Goal: Task Accomplishment & Management: Use online tool/utility

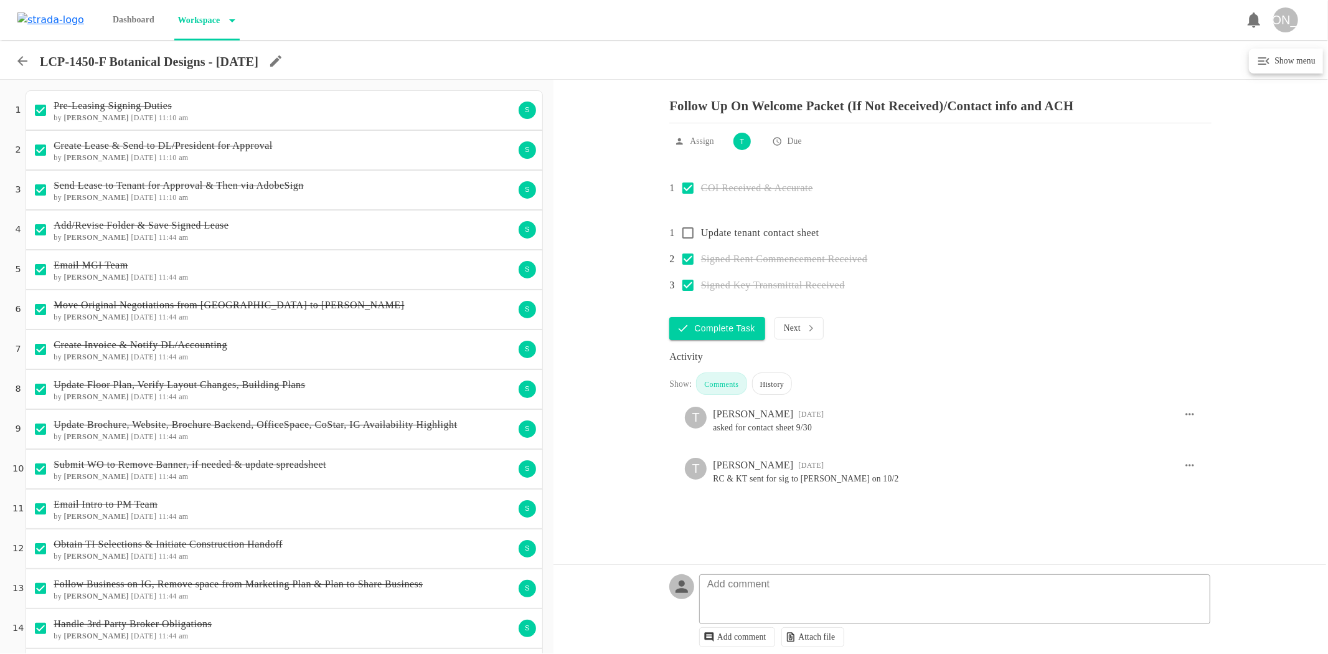
scroll to position [881, 0]
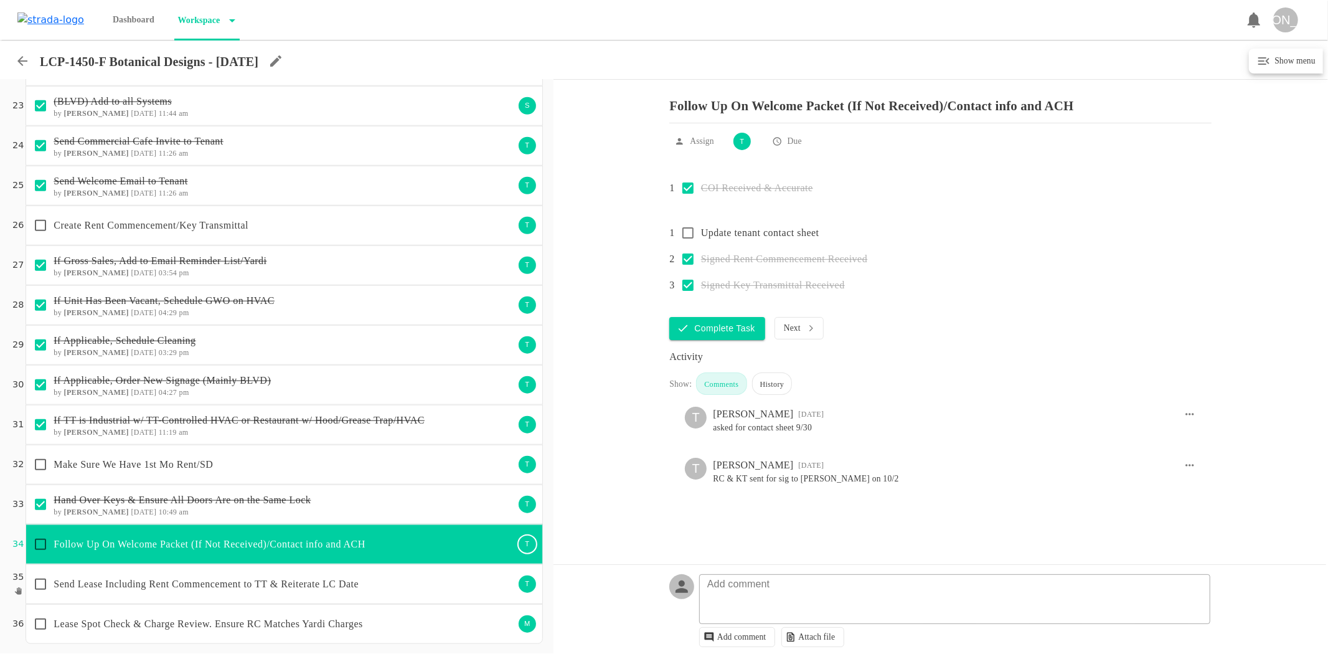
click at [22, 61] on icon at bounding box center [22, 61] width 10 height 10
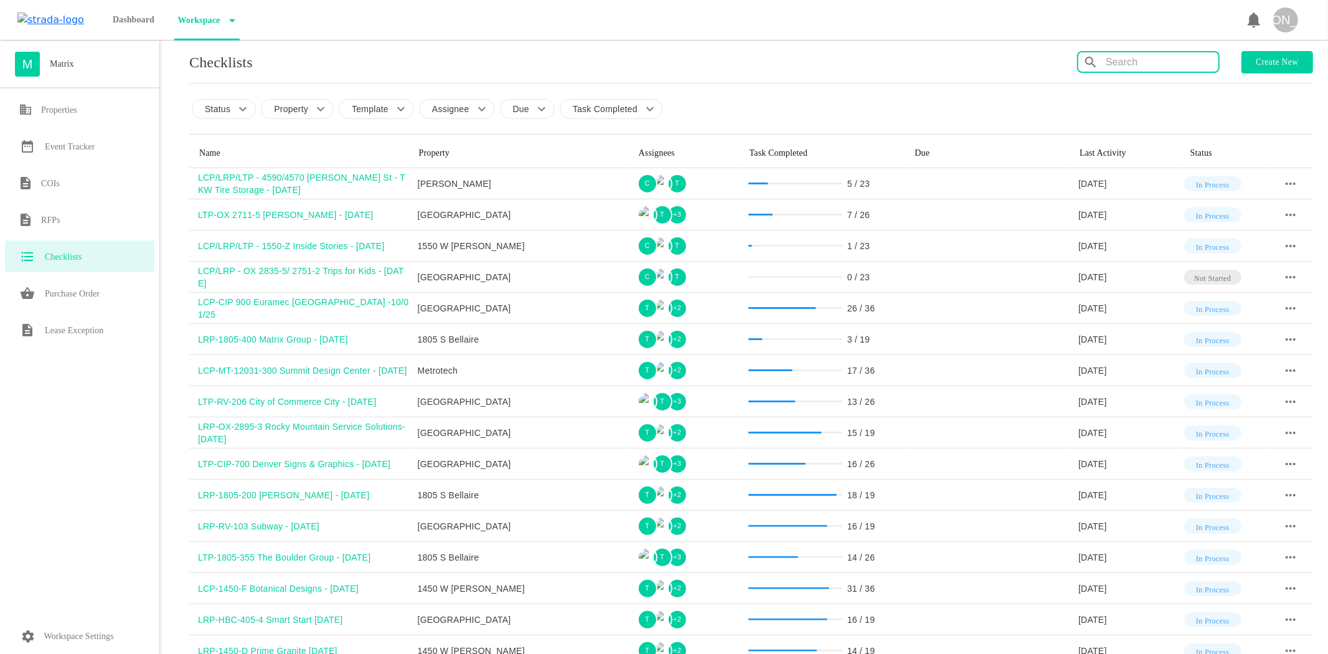
click at [1119, 63] on input "text" at bounding box center [1162, 62] width 113 height 20
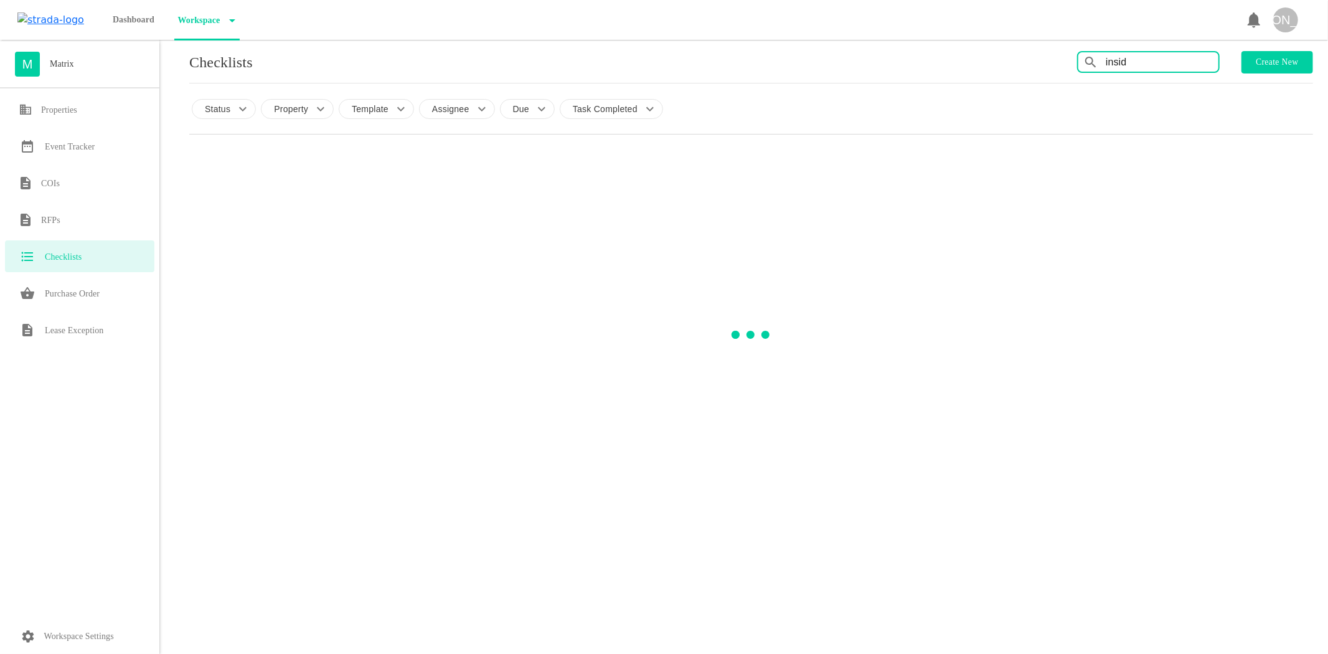
type input "inside"
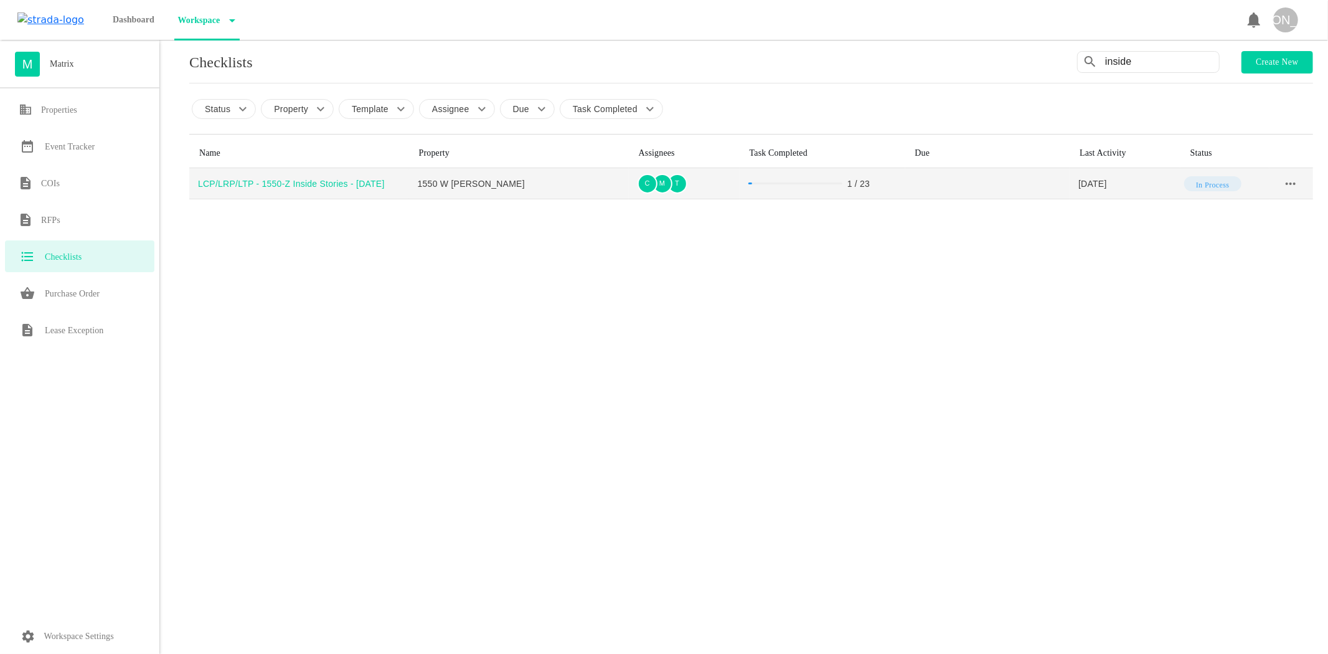
click at [369, 187] on div "LCP/LRP/LTP - 1550-Z Inside Stories - [DATE]" at bounding box center [303, 183] width 211 height 12
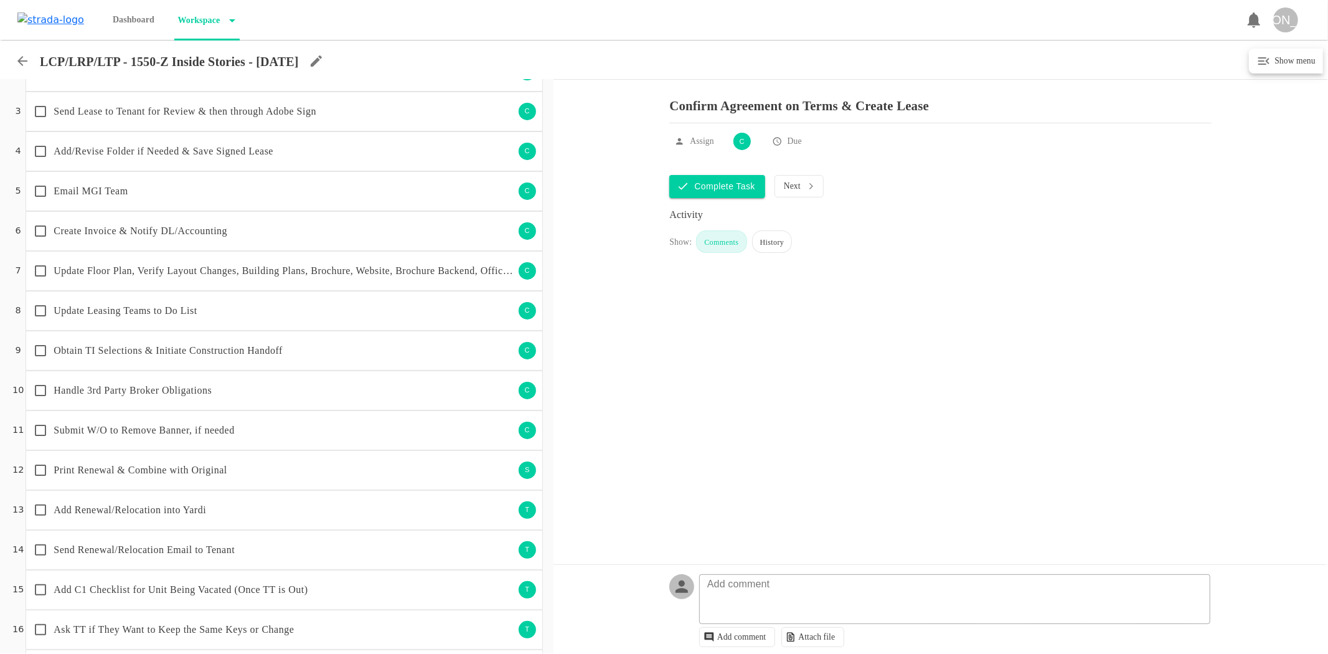
scroll to position [364, 0]
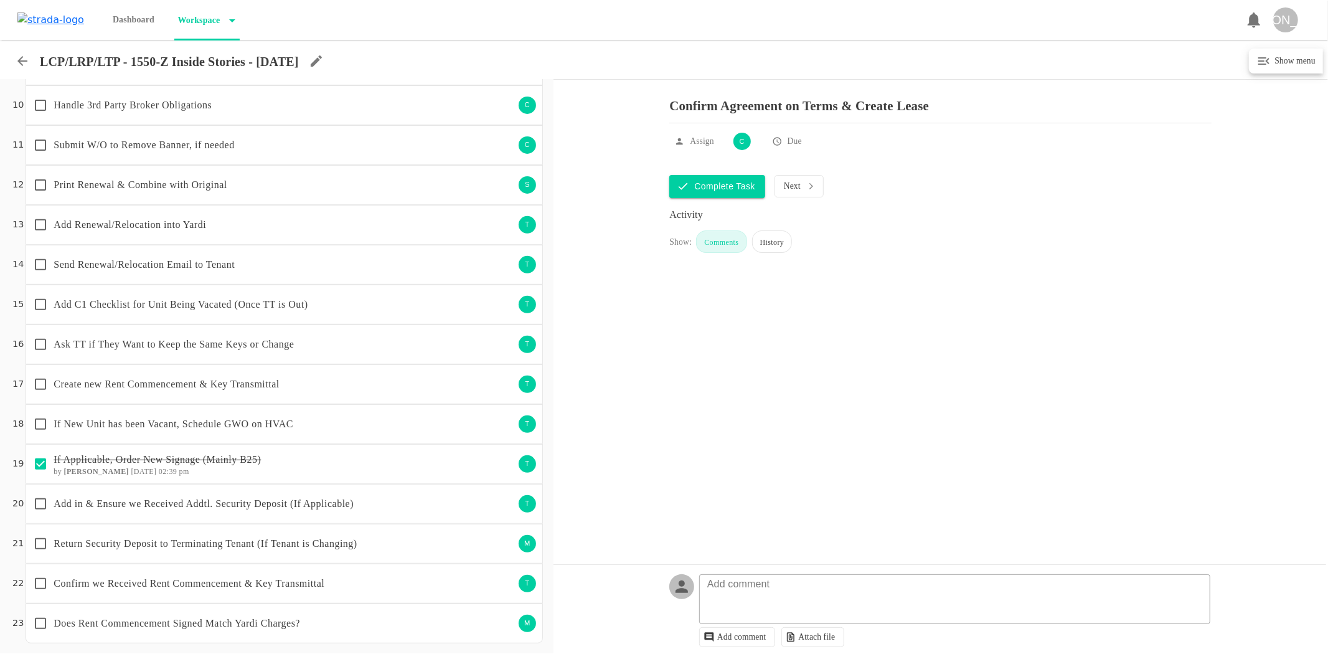
click at [311, 346] on p "Ask TT if They Want to Keep the Same Keys or Change" at bounding box center [284, 344] width 460 height 15
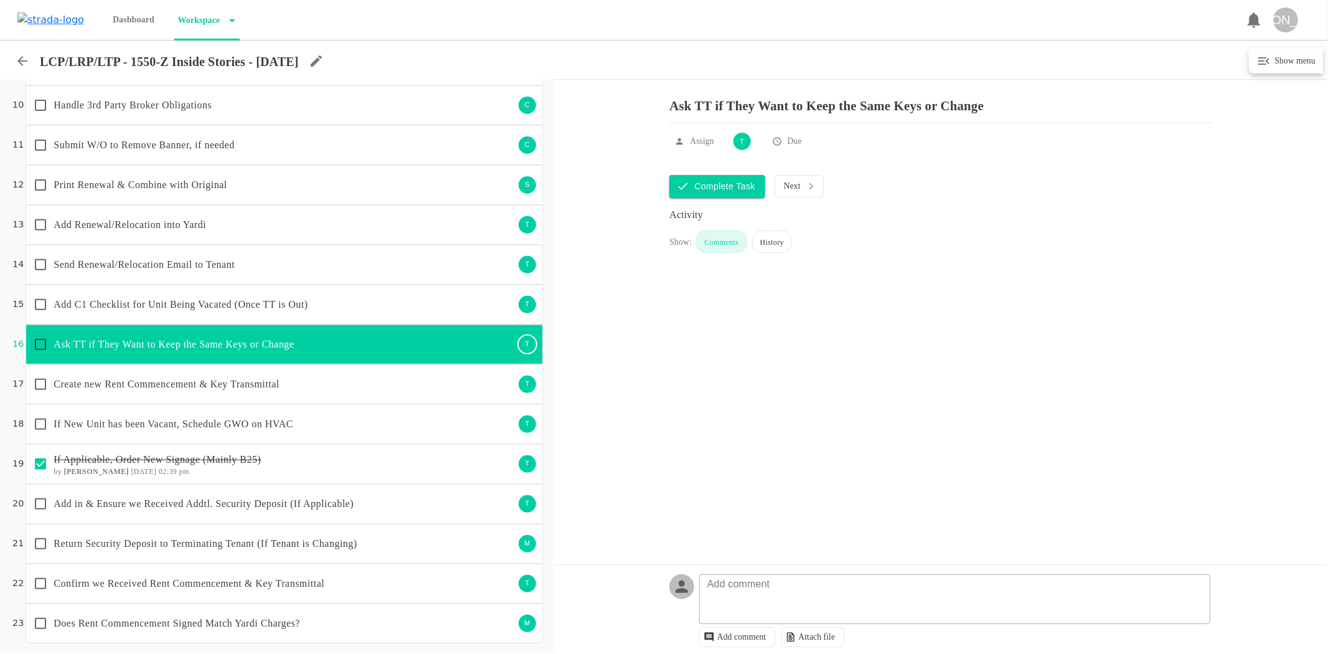
click at [418, 505] on p "Add in & Ensure we Received Addtl. Security Deposit (If Applicable)" at bounding box center [284, 503] width 460 height 15
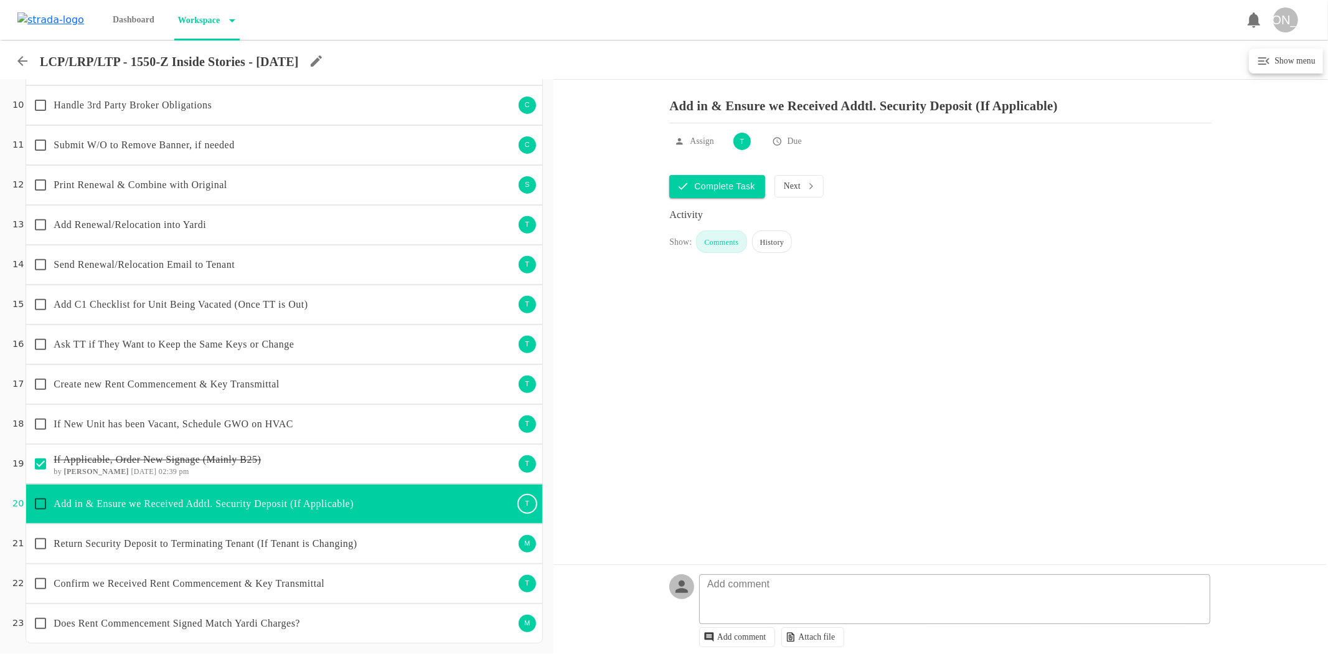
click at [308, 552] on div "Return Security Deposit to Terminating Tenant (If Tenant is Changing)" at bounding box center [270, 543] width 486 height 26
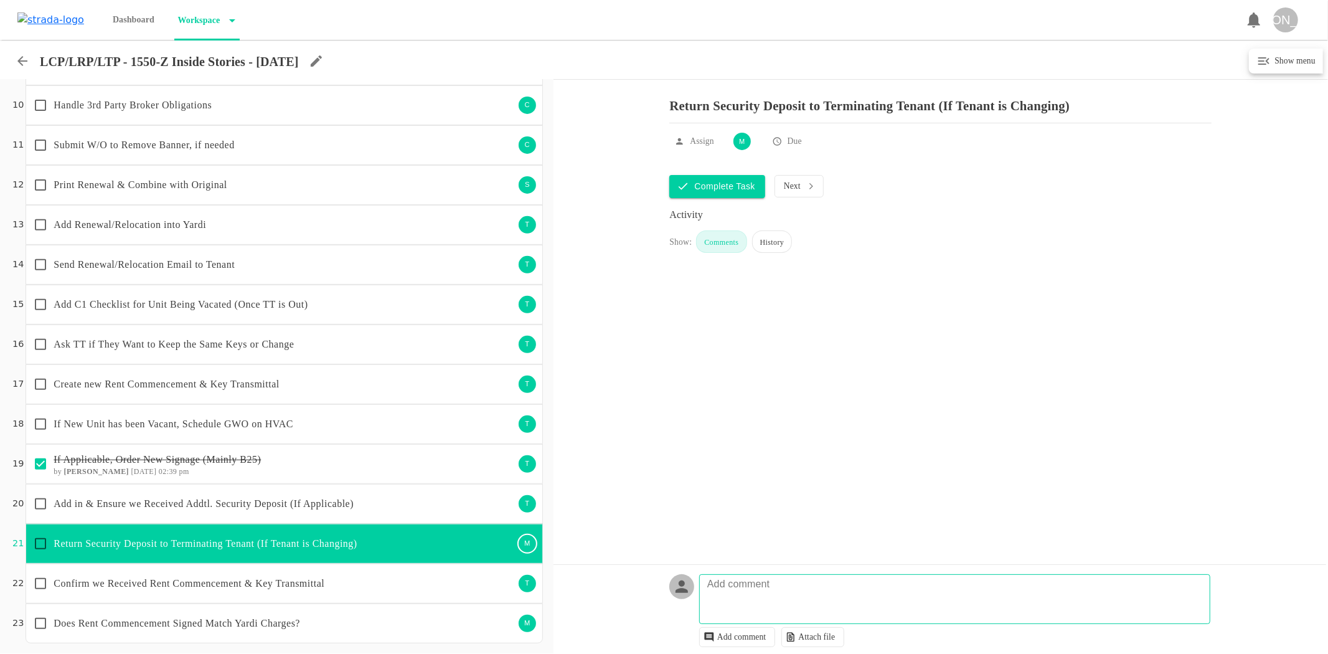
click at [758, 589] on p "Add comment" at bounding box center [738, 583] width 75 height 15
click at [762, 598] on textarea at bounding box center [957, 605] width 510 height 36
type textarea "will need to return unit C SD once tt is fully out"
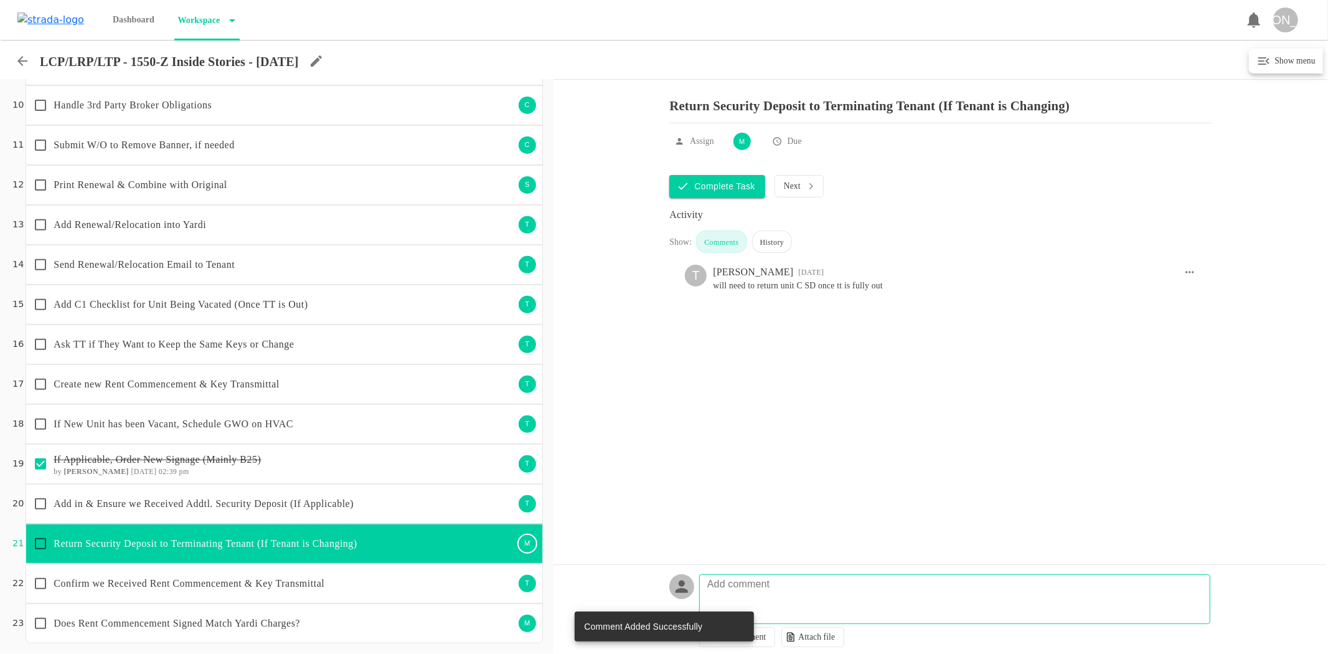
click at [326, 579] on p "Confirm we Received Rent Commencement & Key Transmittal" at bounding box center [284, 583] width 460 height 15
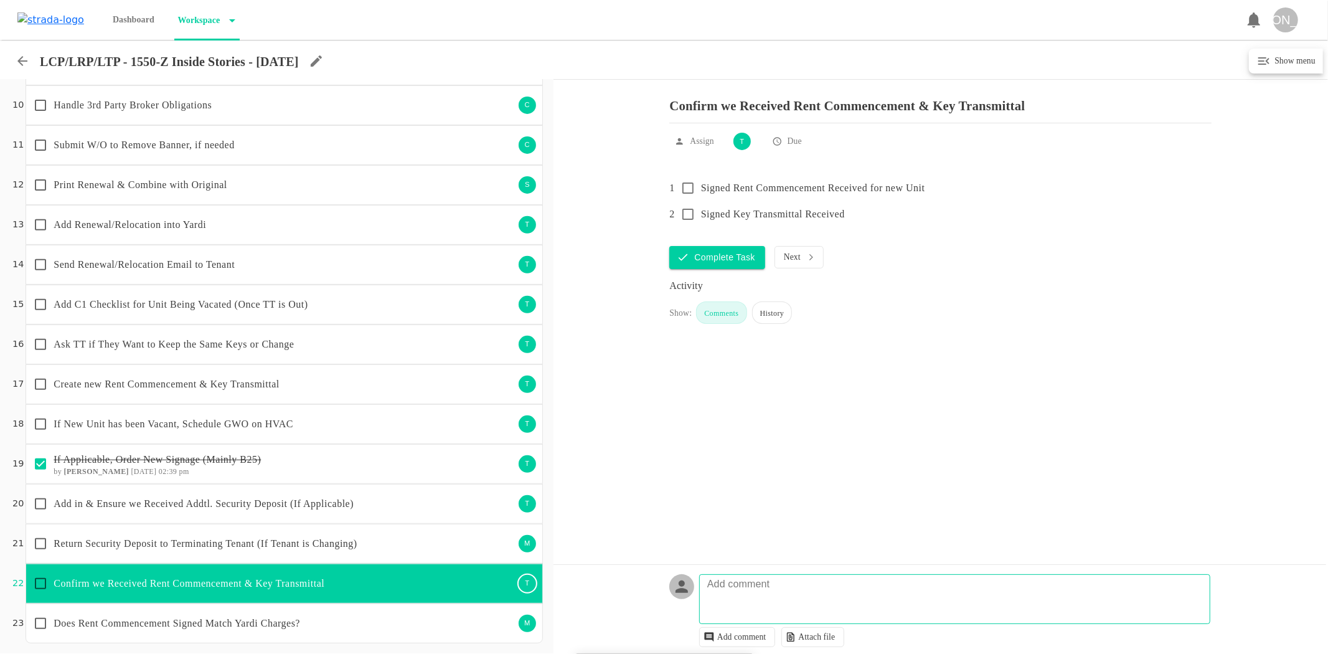
click at [188, 502] on p "Add in & Ensure we Received Addtl. Security Deposit (If Applicable)" at bounding box center [284, 503] width 460 height 15
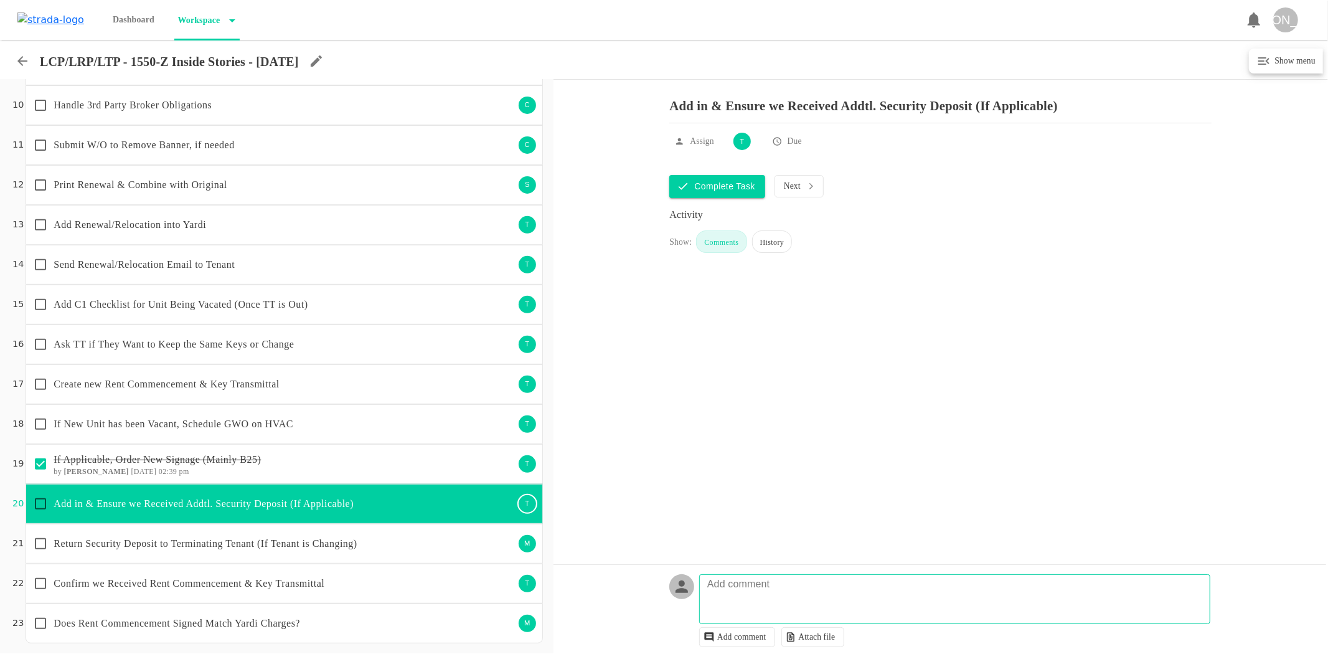
click at [41, 501] on input "checkbox" at bounding box center [40, 504] width 26 height 26
checkbox input "true"
click at [746, 595] on textarea at bounding box center [957, 605] width 510 height 36
type textarea "TT paid this"
